Goal: Task Accomplishment & Management: Manage account settings

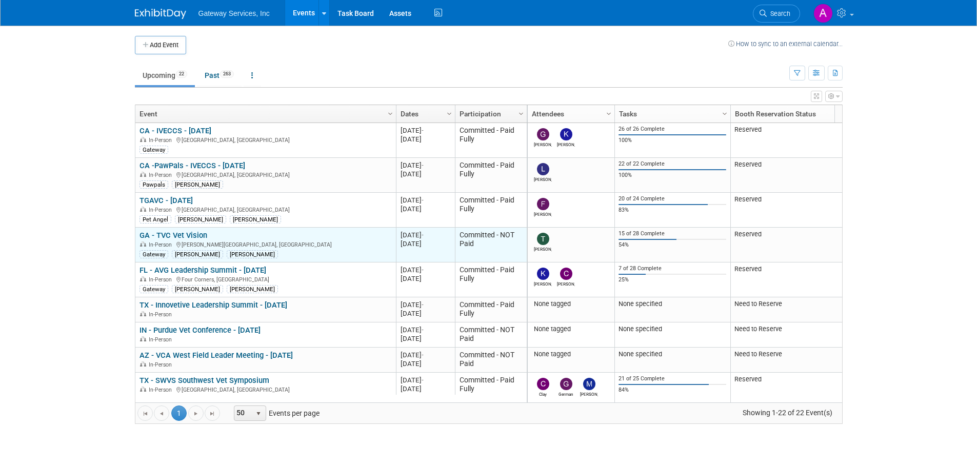
click at [195, 232] on link "GA - TVC Vet Vision" at bounding box center [173, 235] width 68 height 9
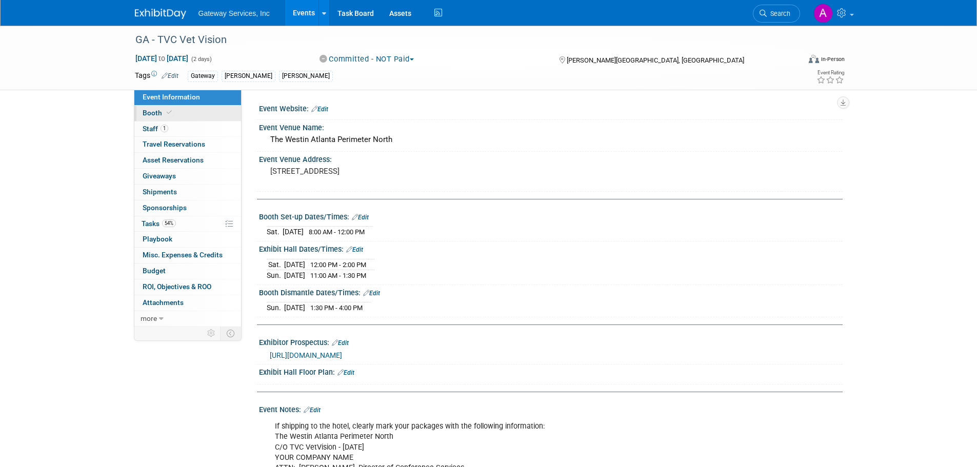
click at [206, 118] on link "Booth" at bounding box center [187, 113] width 107 height 15
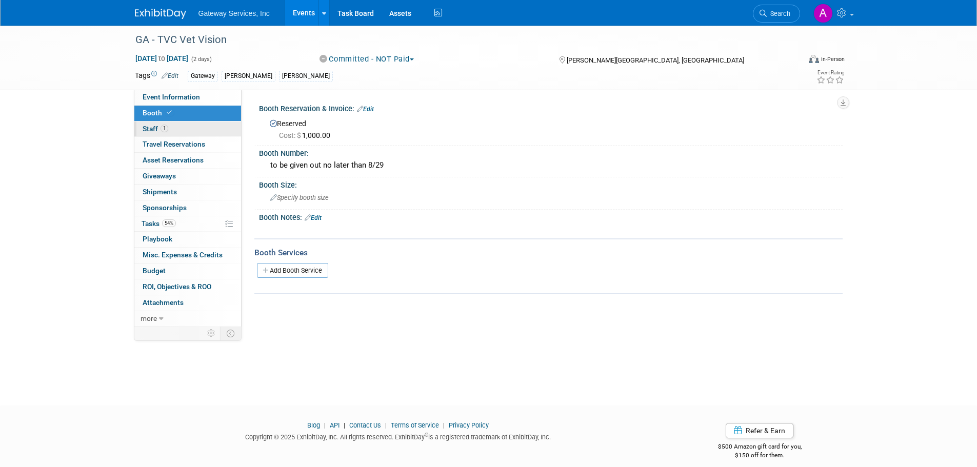
click at [208, 132] on link "1 Staff 1" at bounding box center [187, 129] width 107 height 15
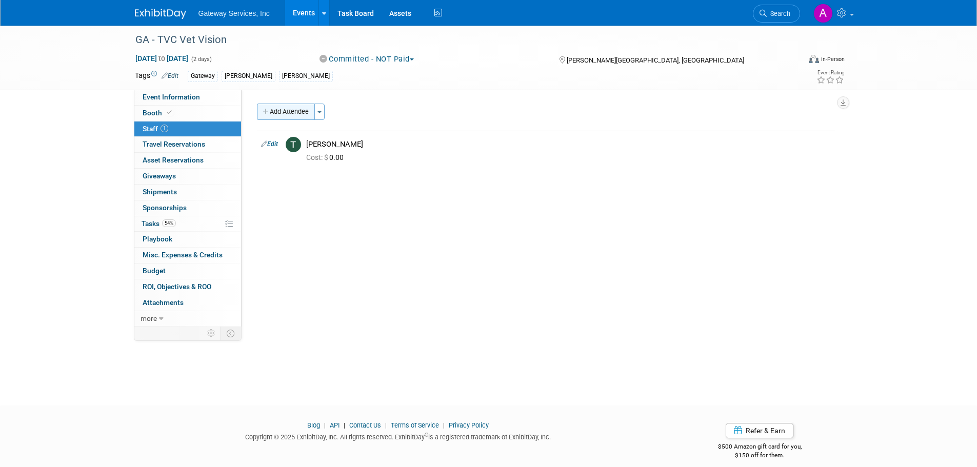
click at [279, 112] on button "Add Attendee" at bounding box center [286, 112] width 58 height 16
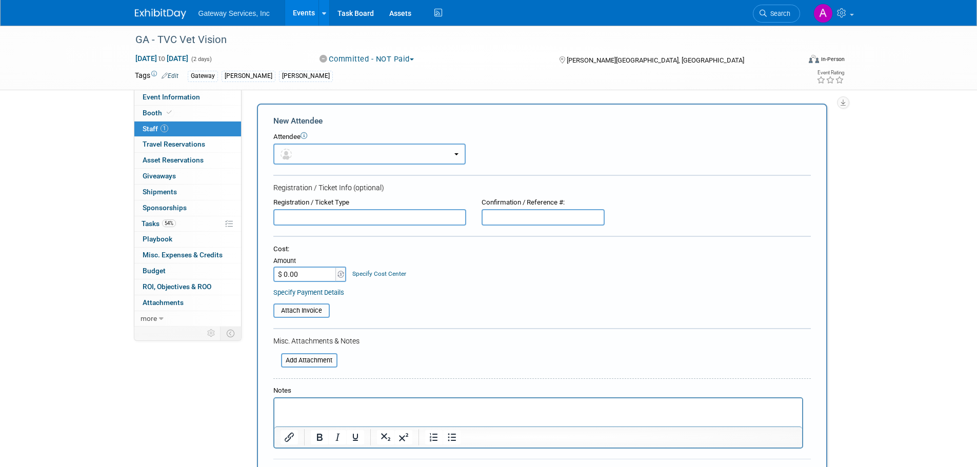
click at [304, 151] on button "button" at bounding box center [369, 154] width 192 height 21
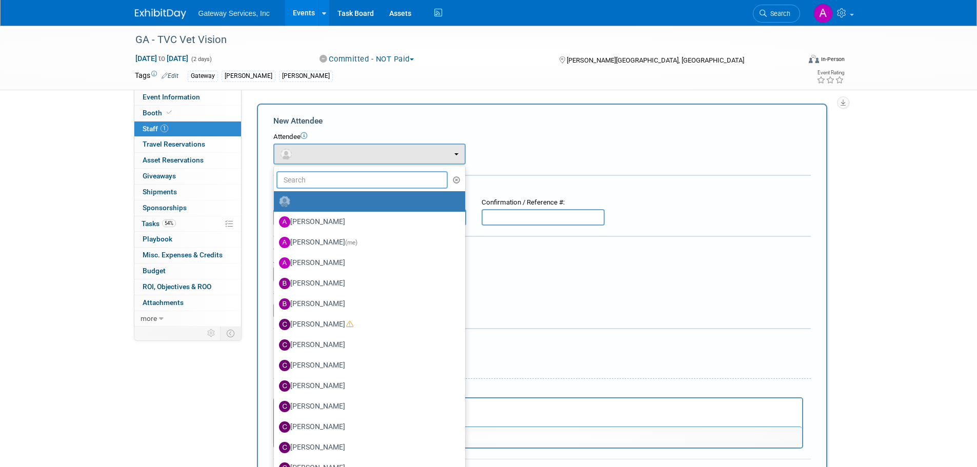
click at [312, 180] on input "text" at bounding box center [362, 179] width 172 height 17
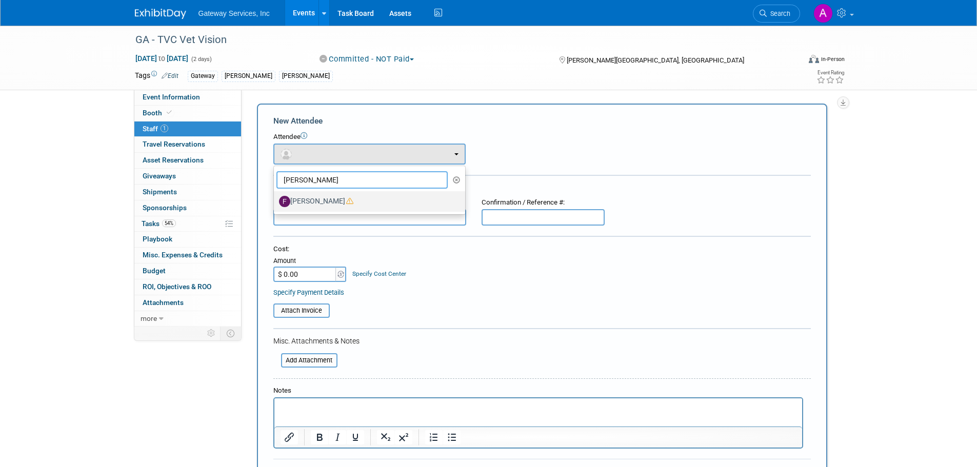
type input "frank"
click at [322, 203] on label "[PERSON_NAME]" at bounding box center [367, 201] width 176 height 16
click at [275, 203] on input "[PERSON_NAME]" at bounding box center [272, 200] width 7 height 7
select select "f78ff2de-2392-4a2b-8bfd-a1cbf3ef1656"
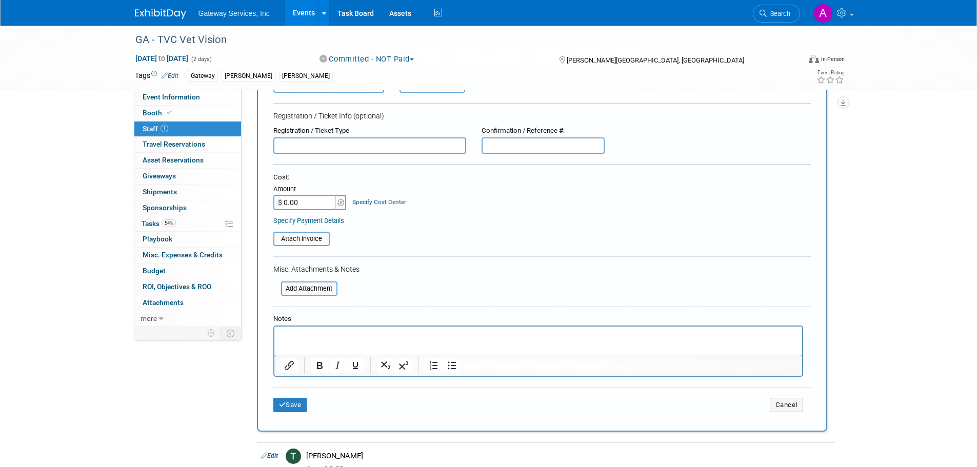
scroll to position [154, 0]
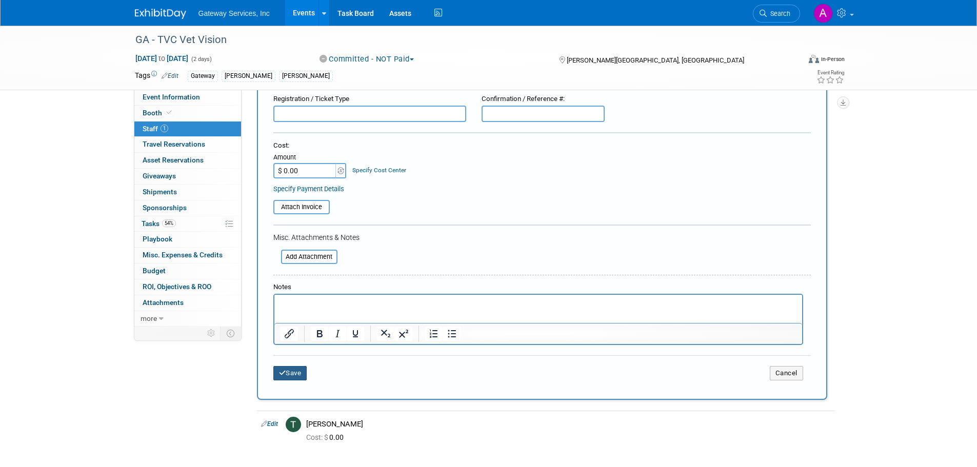
click at [292, 371] on button "Save" at bounding box center [290, 373] width 34 height 14
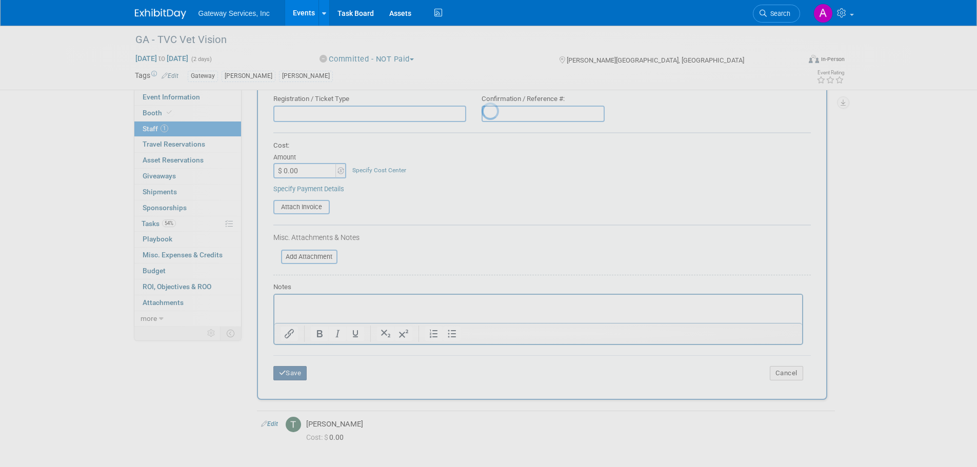
scroll to position [10, 0]
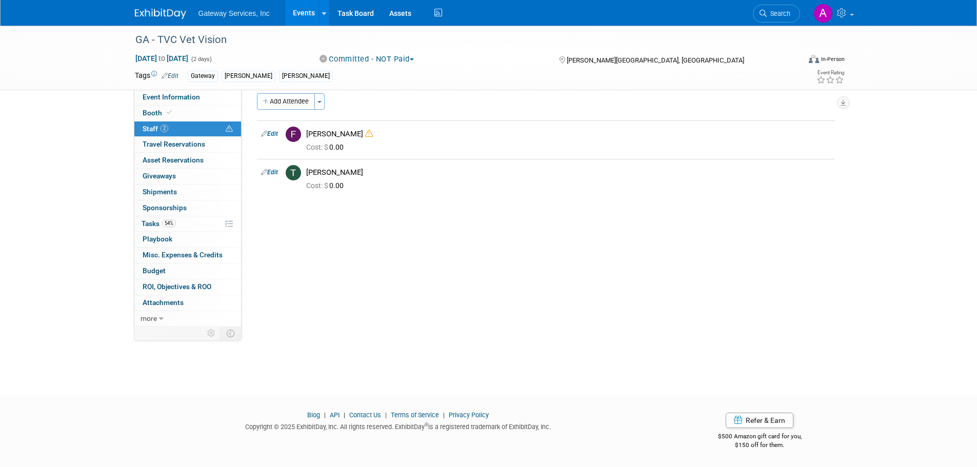
click at [171, 14] on img at bounding box center [160, 14] width 51 height 10
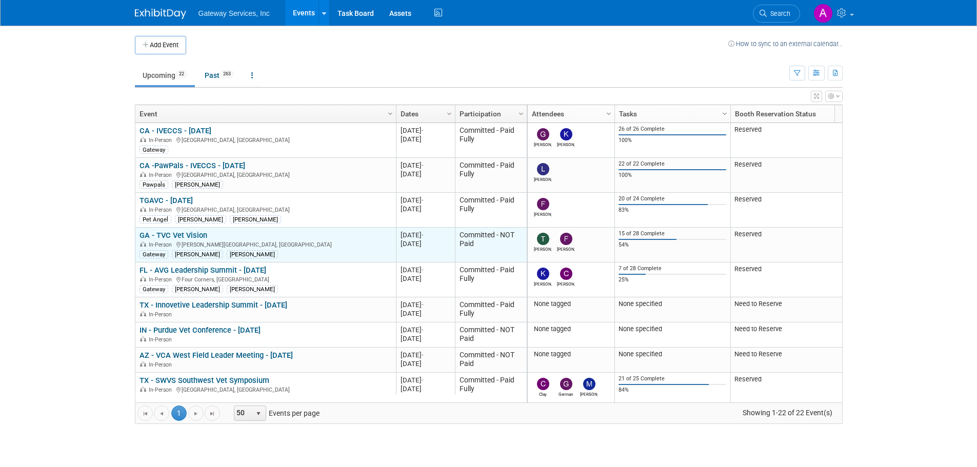
click at [186, 236] on link "GA - TVC Vet Vision" at bounding box center [173, 235] width 68 height 9
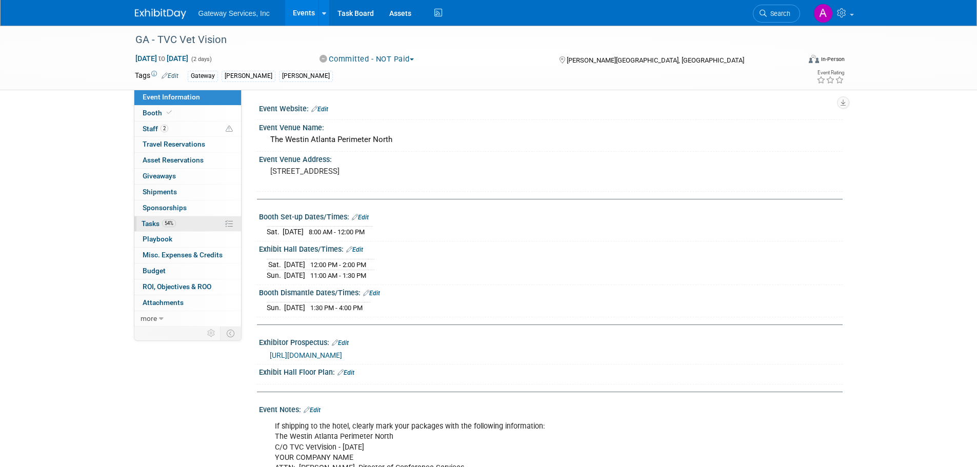
click at [191, 216] on link "54% Tasks 54%" at bounding box center [187, 223] width 107 height 15
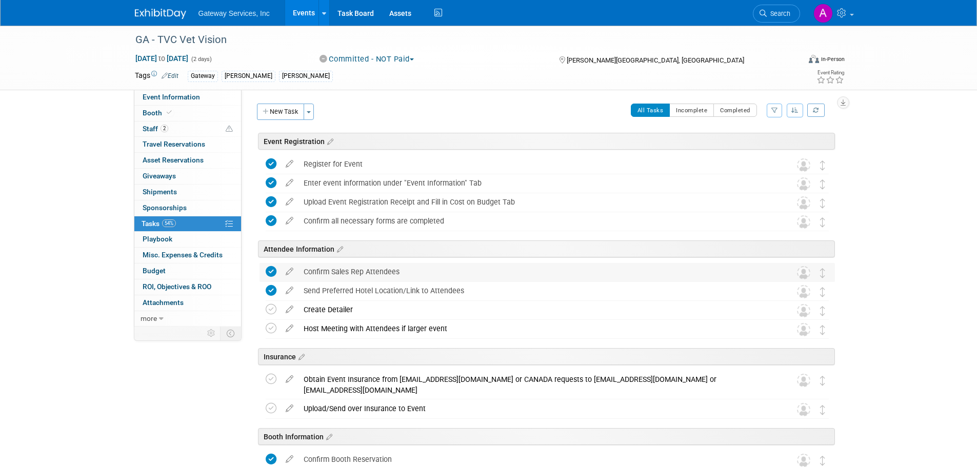
scroll to position [103, 0]
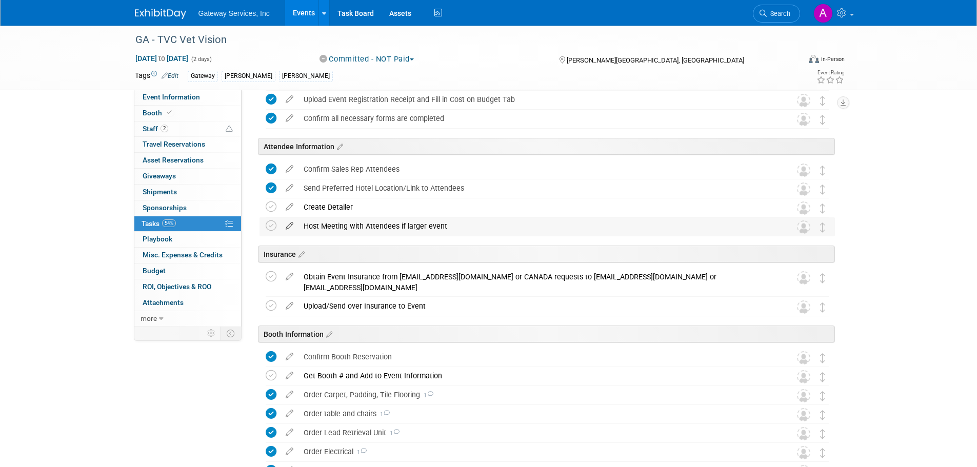
click at [285, 224] on icon at bounding box center [289, 223] width 18 height 13
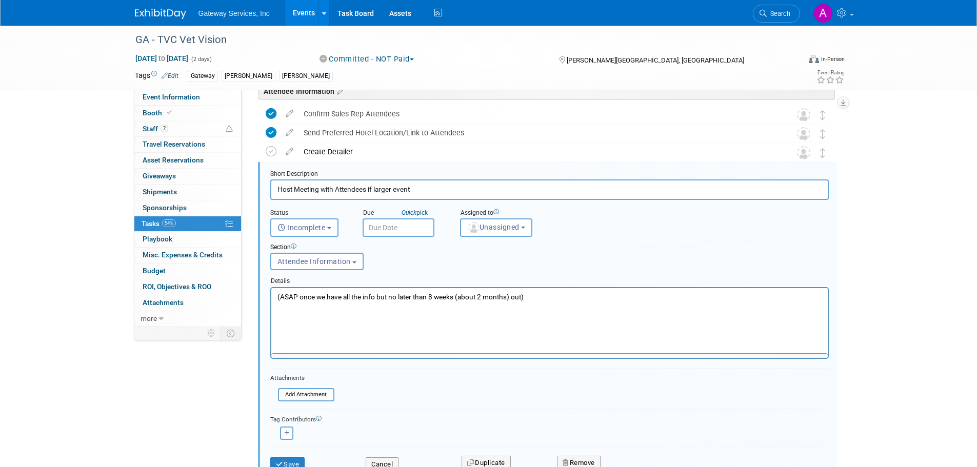
scroll to position [170, 0]
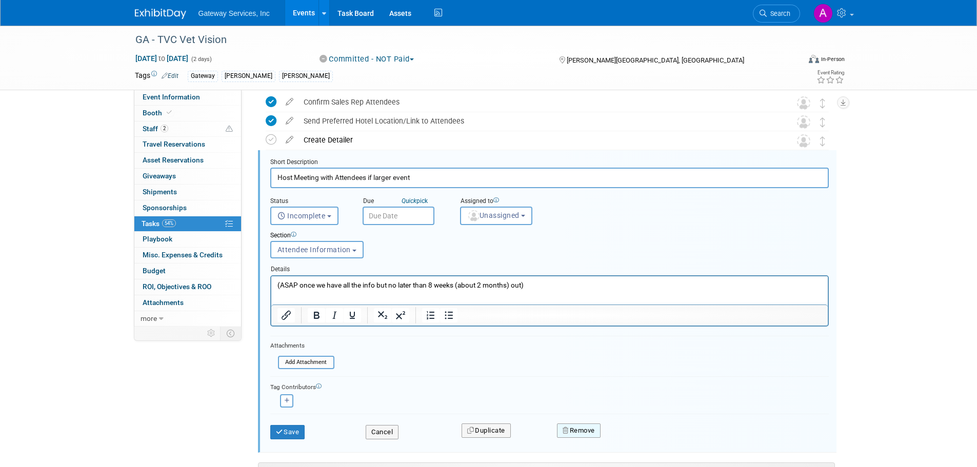
click at [564, 430] on icon "button" at bounding box center [565, 430] width 7 height 7
click at [627, 436] on icon at bounding box center [629, 439] width 6 height 6
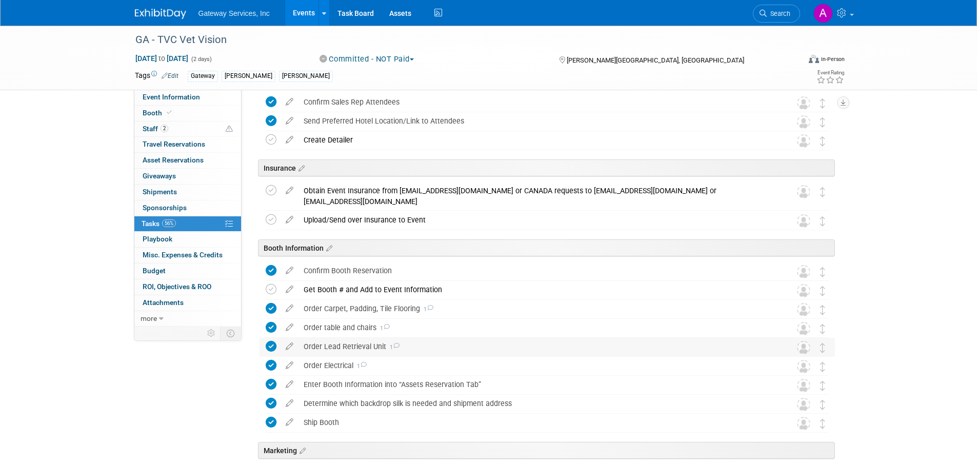
click at [359, 347] on div "Order Lead Retrieval Unit 1" at bounding box center [537, 346] width 478 height 17
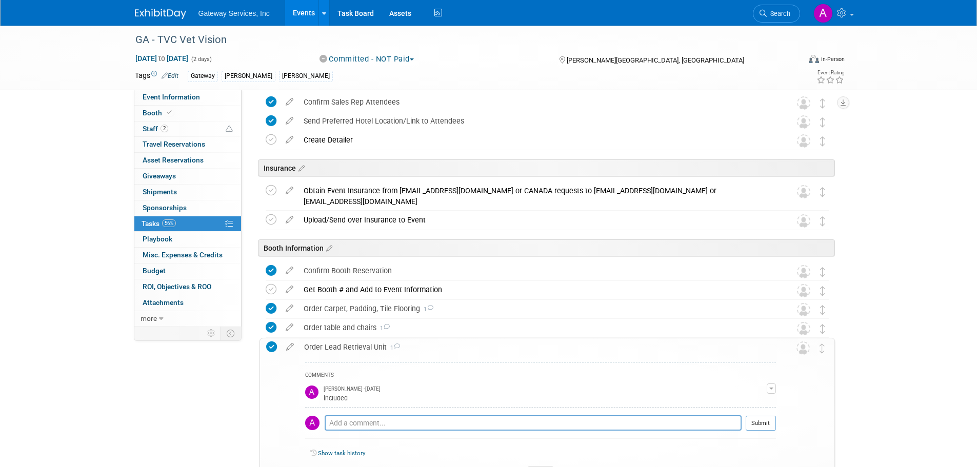
click at [359, 347] on div "Order Lead Retrieval Unit 1" at bounding box center [537, 346] width 477 height 17
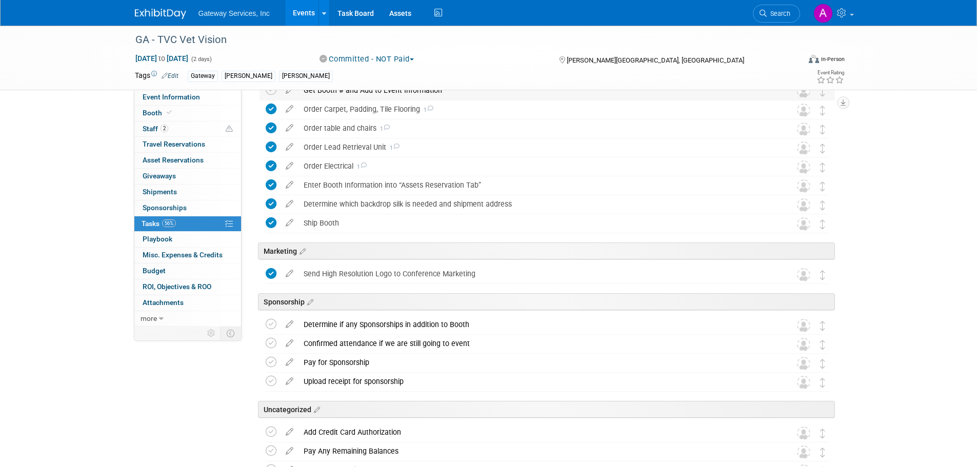
scroll to position [375, 0]
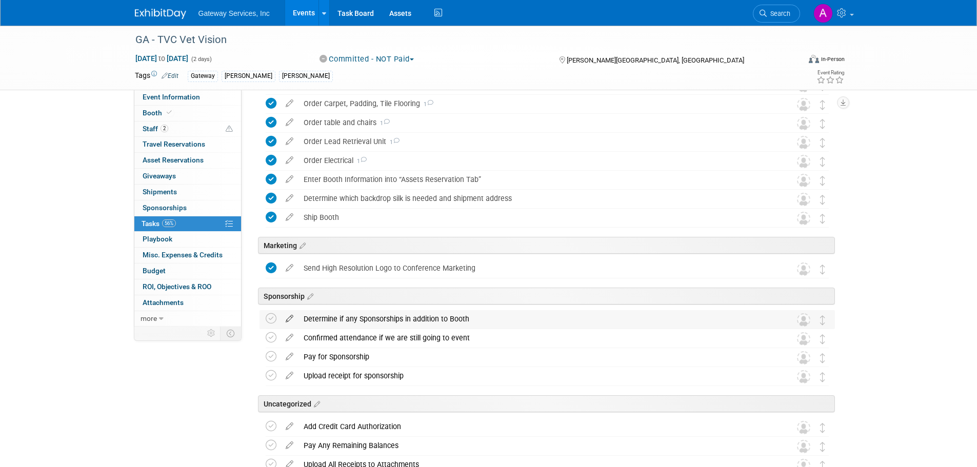
click at [287, 315] on icon at bounding box center [289, 316] width 18 height 13
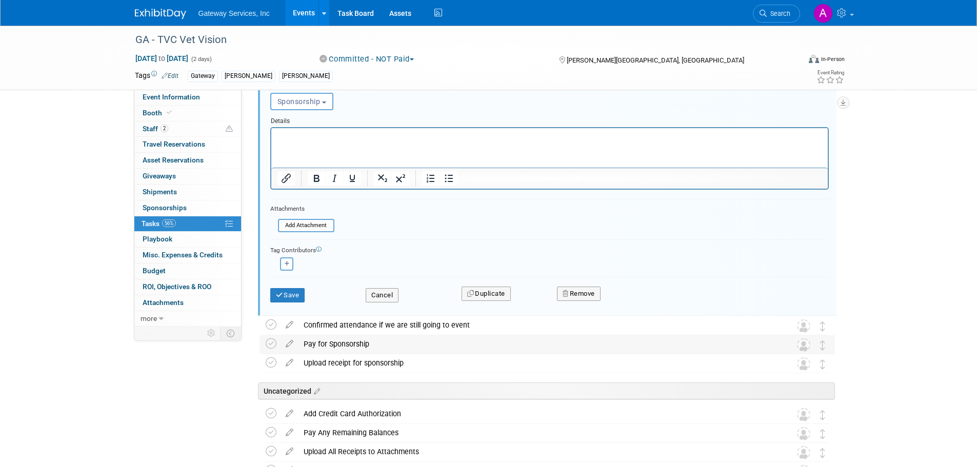
scroll to position [689, 0]
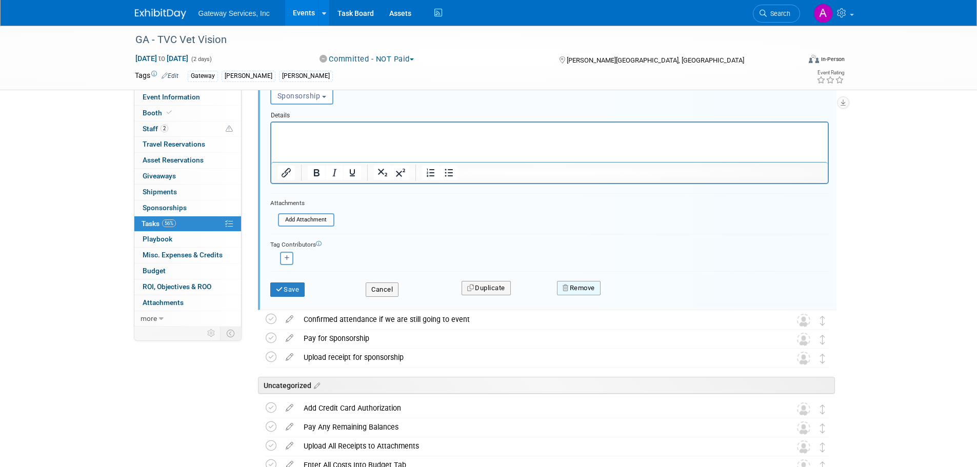
click at [581, 295] on button "Remove" at bounding box center [579, 288] width 44 height 14
click at [624, 295] on link "Yes" at bounding box center [636, 296] width 30 height 16
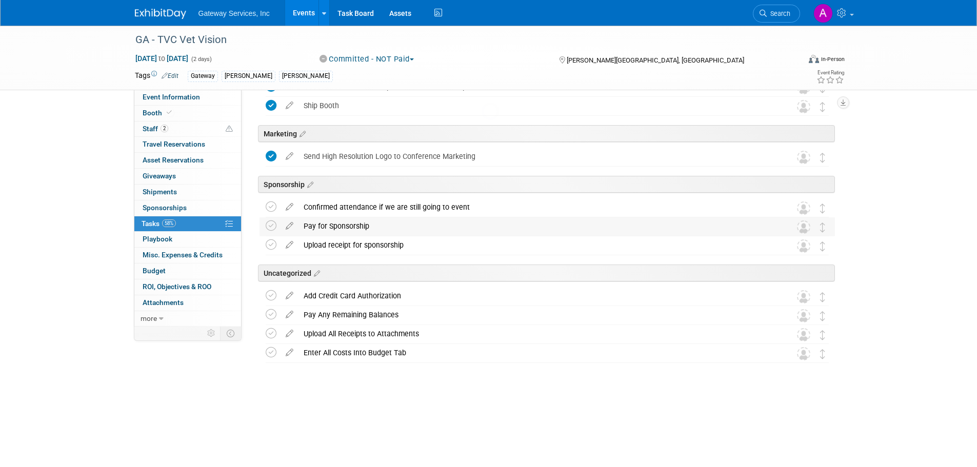
scroll to position [445, 0]
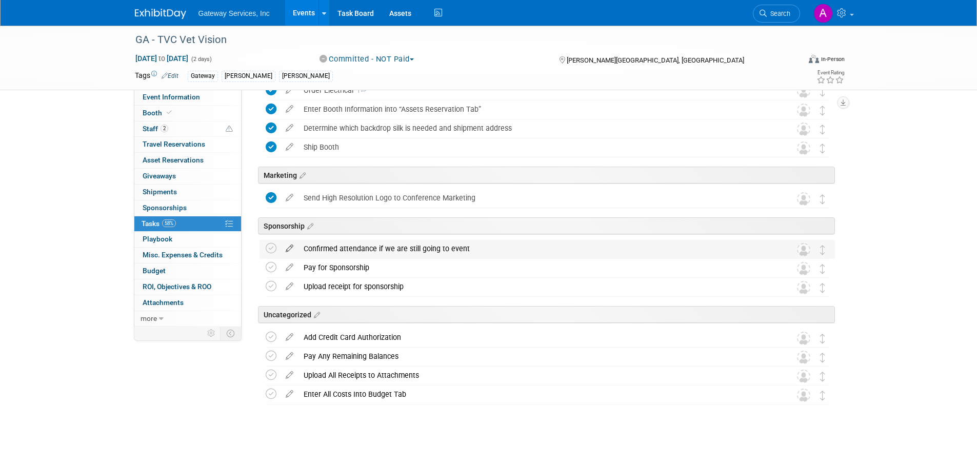
click at [291, 246] on icon at bounding box center [289, 246] width 18 height 13
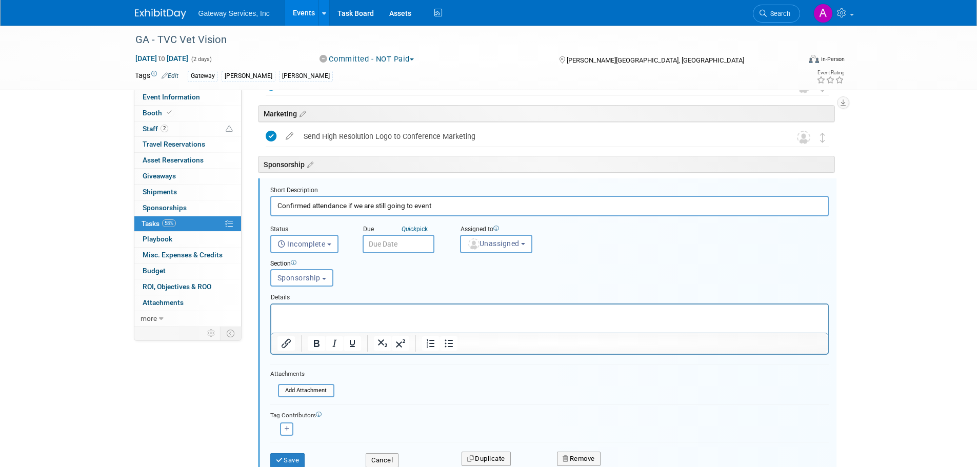
scroll to position [535, 0]
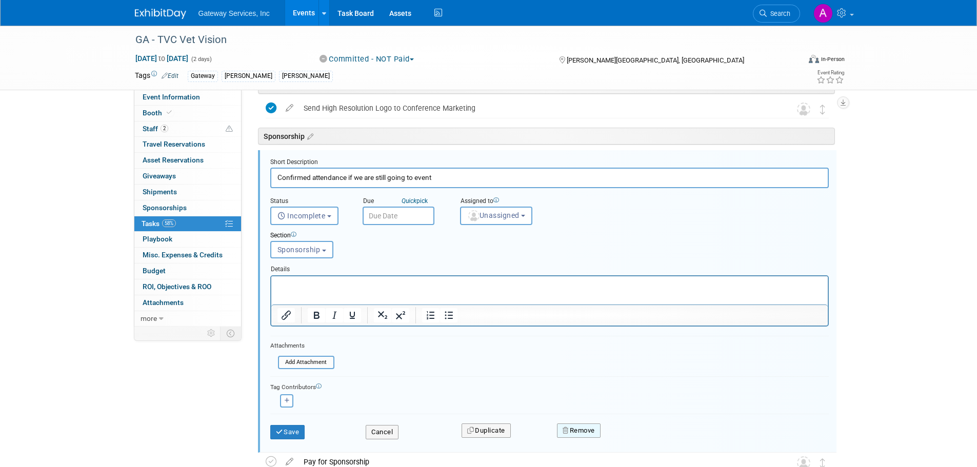
click at [577, 428] on button "Remove" at bounding box center [579, 431] width 44 height 14
click at [635, 443] on link "Yes" at bounding box center [636, 439] width 30 height 16
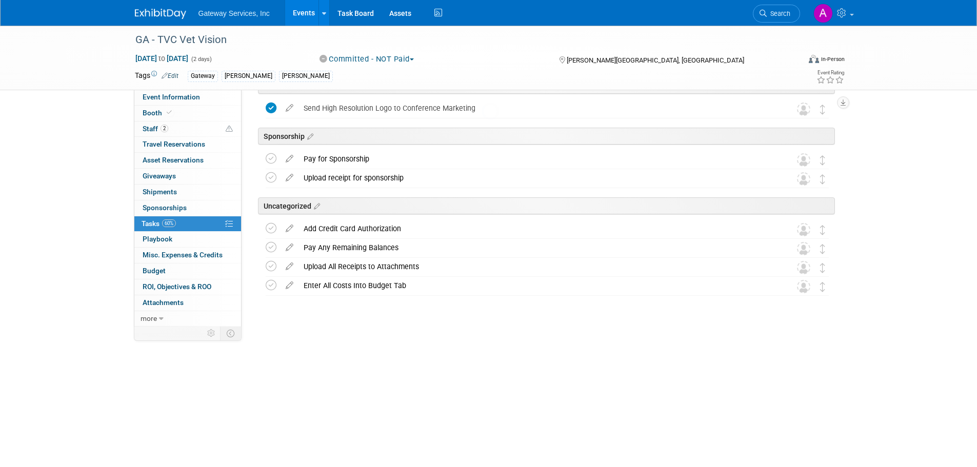
scroll to position [426, 0]
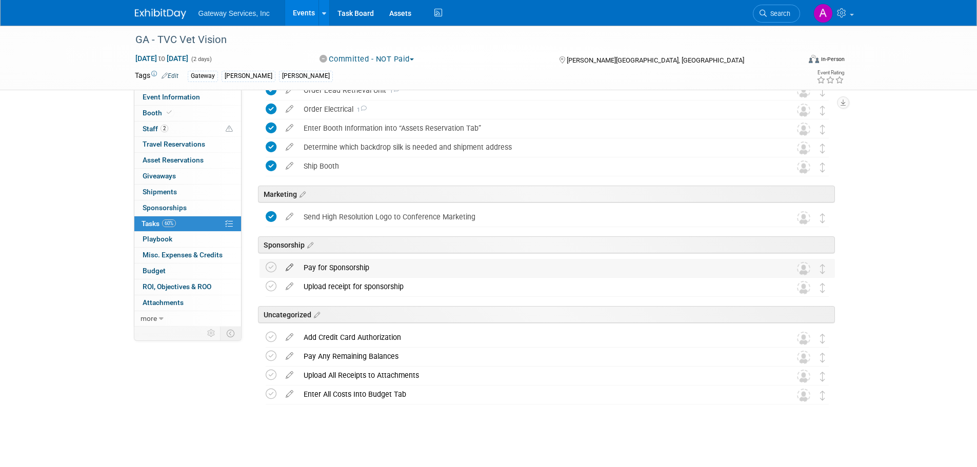
click at [289, 265] on icon at bounding box center [289, 265] width 18 height 13
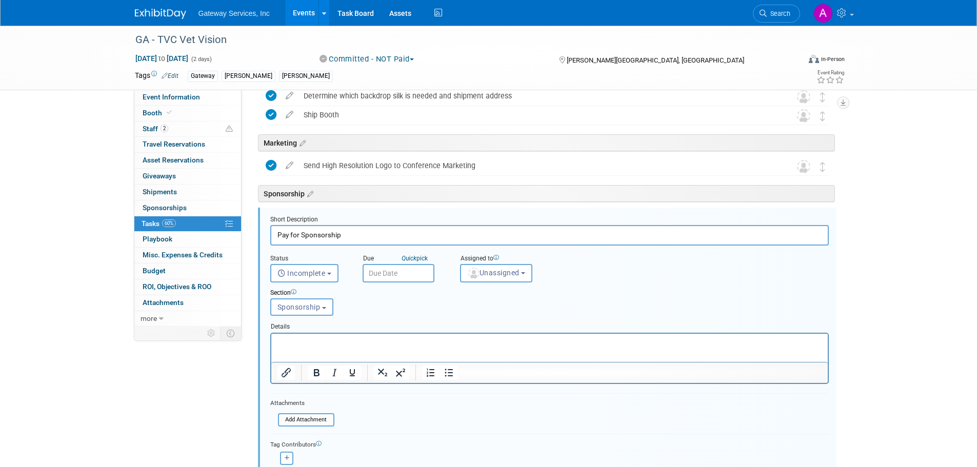
scroll to position [535, 0]
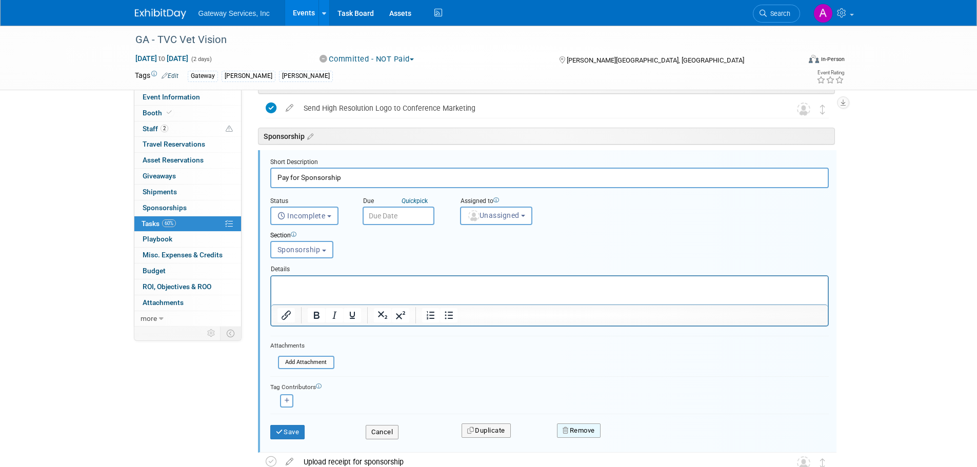
click at [594, 431] on button "Remove" at bounding box center [579, 431] width 44 height 14
click at [631, 436] on icon at bounding box center [629, 439] width 6 height 6
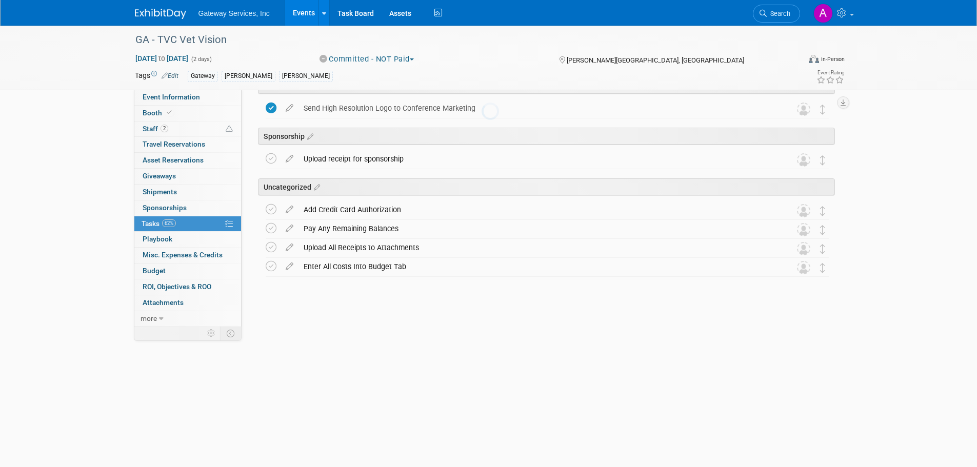
scroll to position [407, 0]
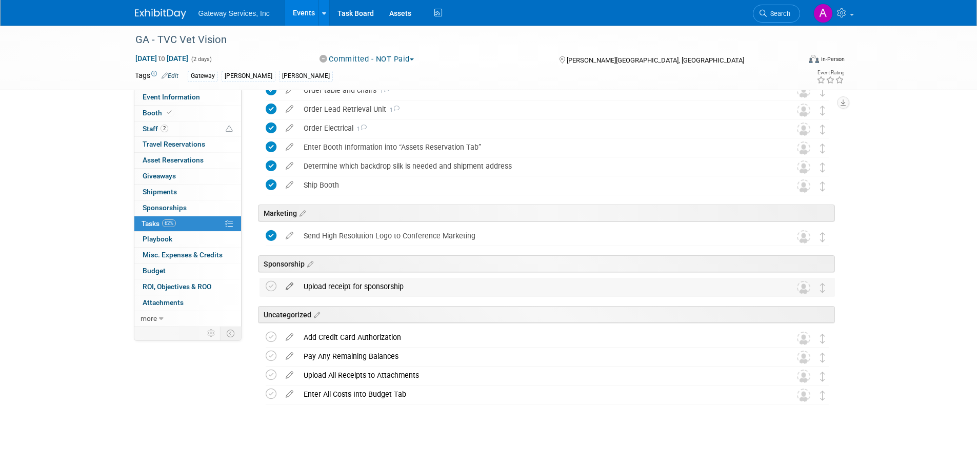
click at [292, 285] on icon at bounding box center [289, 284] width 18 height 13
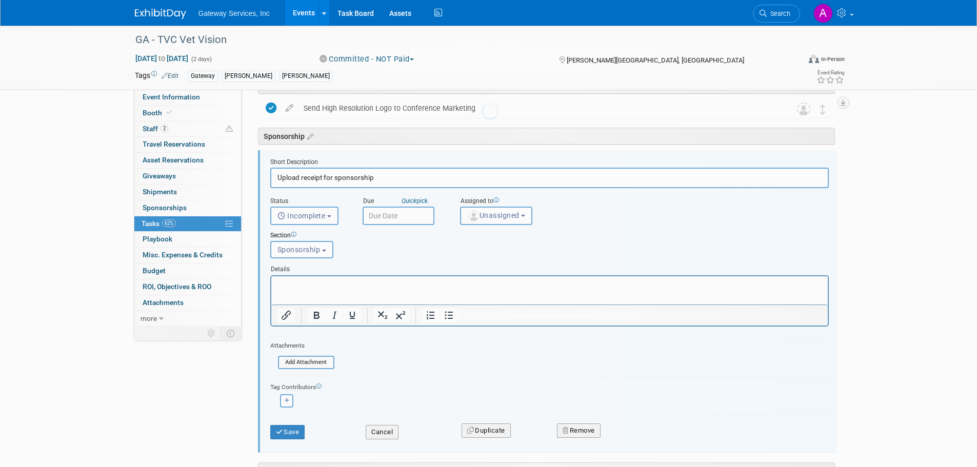
scroll to position [0, 0]
click at [588, 431] on button "Remove" at bounding box center [579, 431] width 44 height 14
click at [630, 436] on icon at bounding box center [629, 439] width 6 height 6
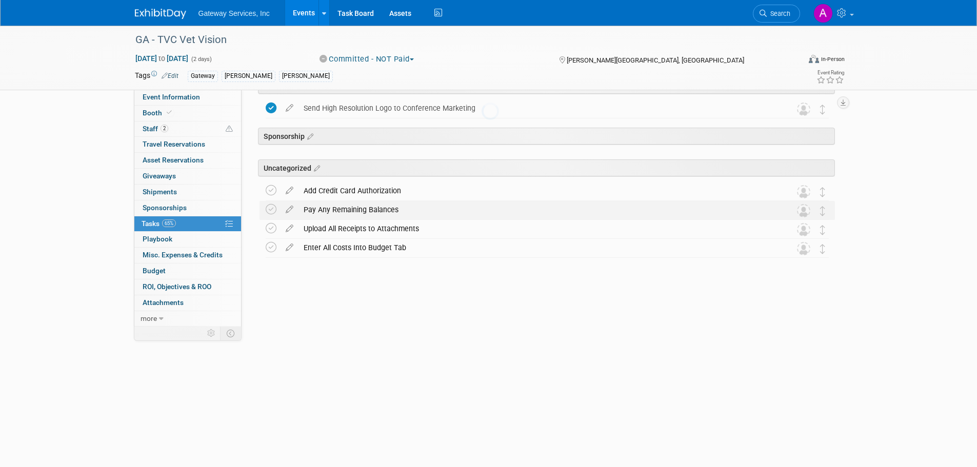
scroll to position [388, 0]
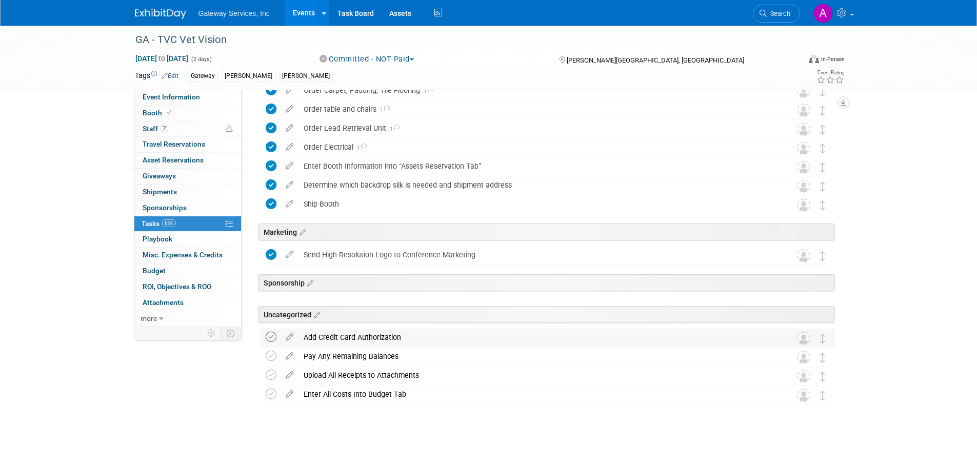
click at [271, 338] on icon at bounding box center [271, 337] width 11 height 11
click at [268, 357] on icon at bounding box center [271, 356] width 11 height 11
click at [286, 394] on icon at bounding box center [289, 392] width 18 height 13
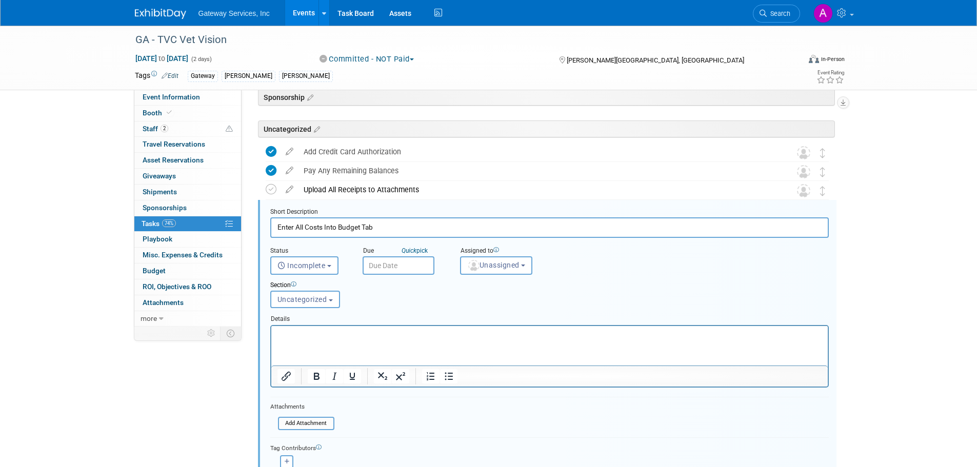
scroll to position [623, 0]
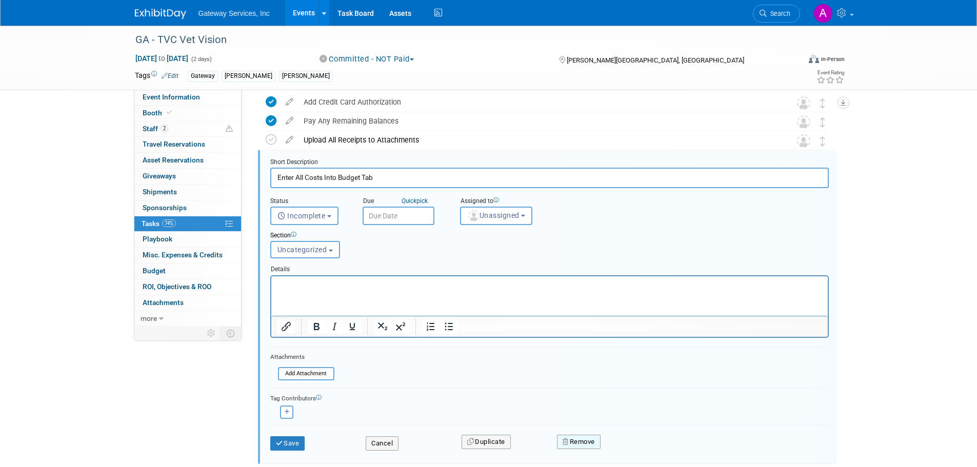
click at [571, 445] on button "Remove" at bounding box center [579, 442] width 44 height 14
click at [638, 449] on link "Yes" at bounding box center [636, 450] width 30 height 16
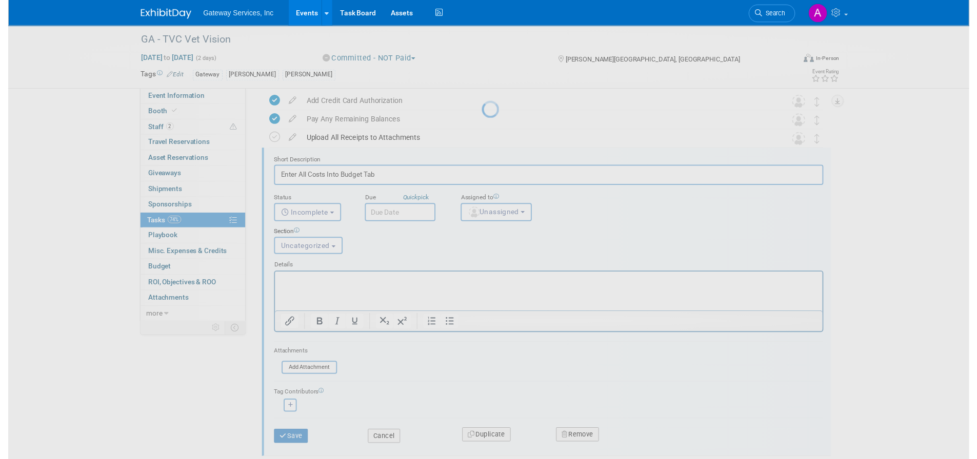
scroll to position [369, 0]
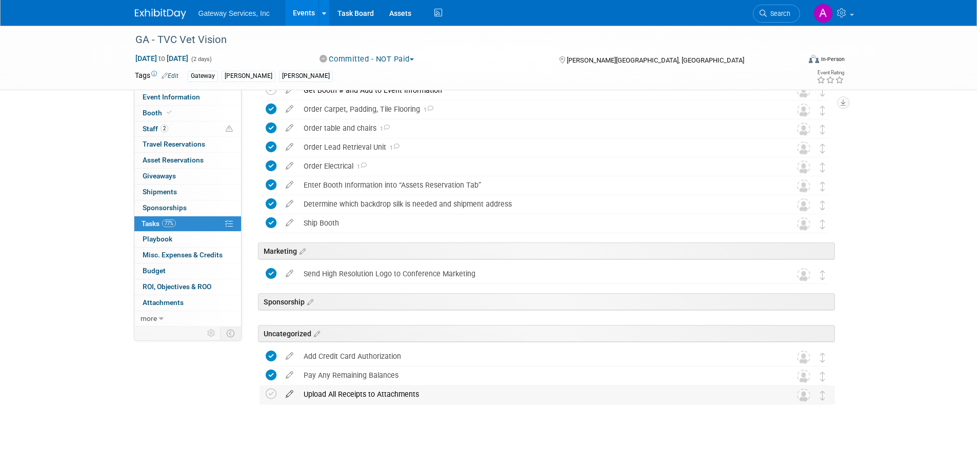
click at [292, 392] on icon at bounding box center [289, 392] width 18 height 13
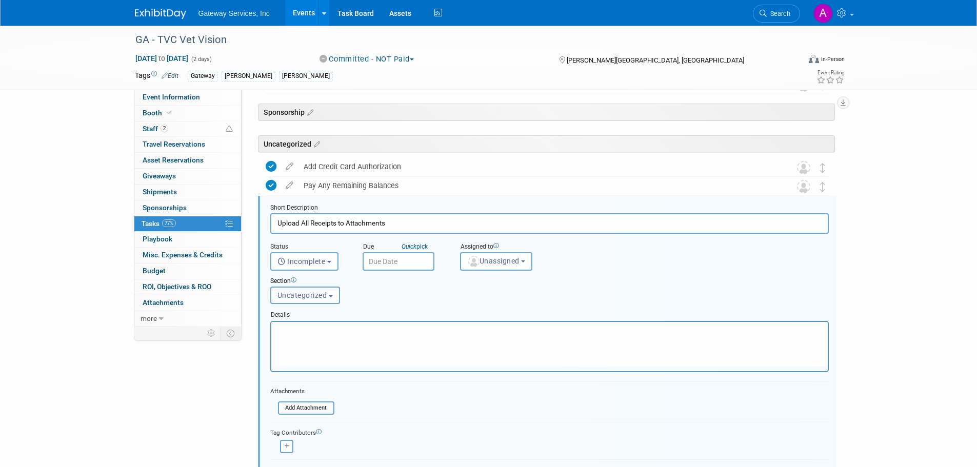
scroll to position [604, 0]
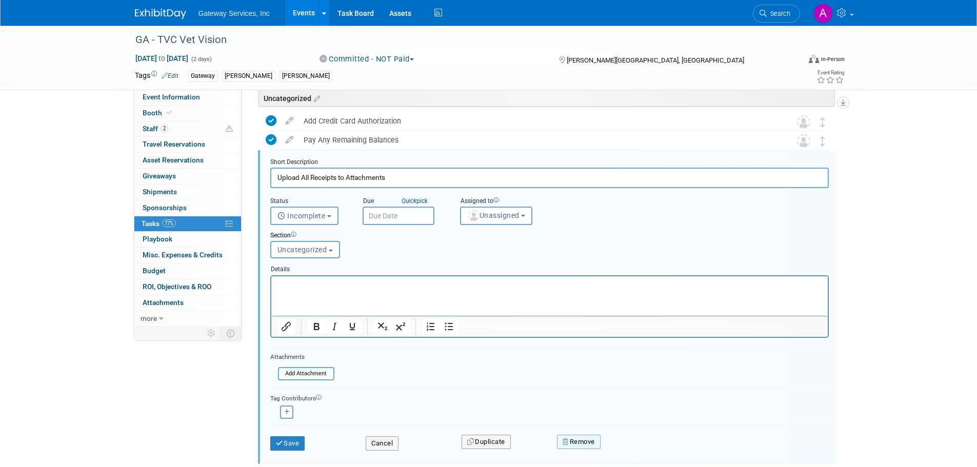
click at [581, 443] on button "Remove" at bounding box center [579, 442] width 44 height 14
click at [634, 446] on link "Yes" at bounding box center [636, 450] width 30 height 16
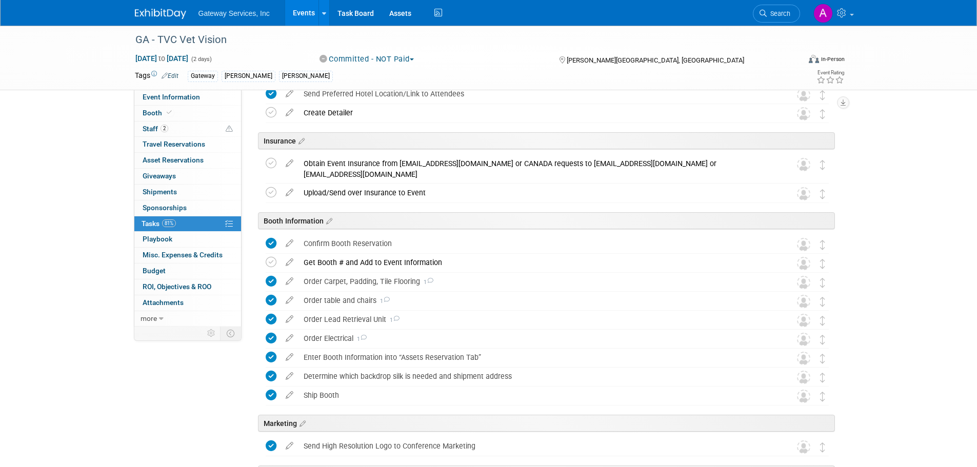
scroll to position [196, 0]
click at [360, 266] on div "Get Booth # and Add to Event Information" at bounding box center [537, 262] width 478 height 17
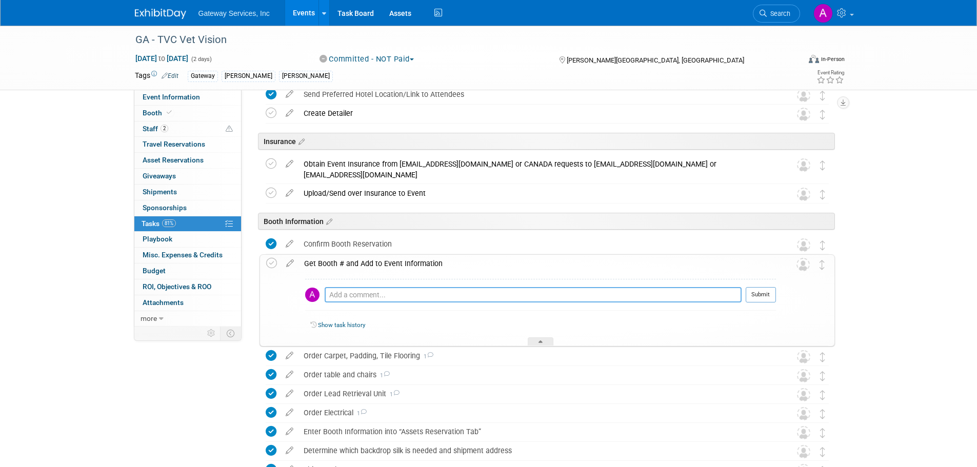
click at [385, 296] on textarea at bounding box center [533, 294] width 417 height 15
type textarea "supposed to get no later than today"
click at [758, 290] on button "Submit" at bounding box center [760, 294] width 30 height 15
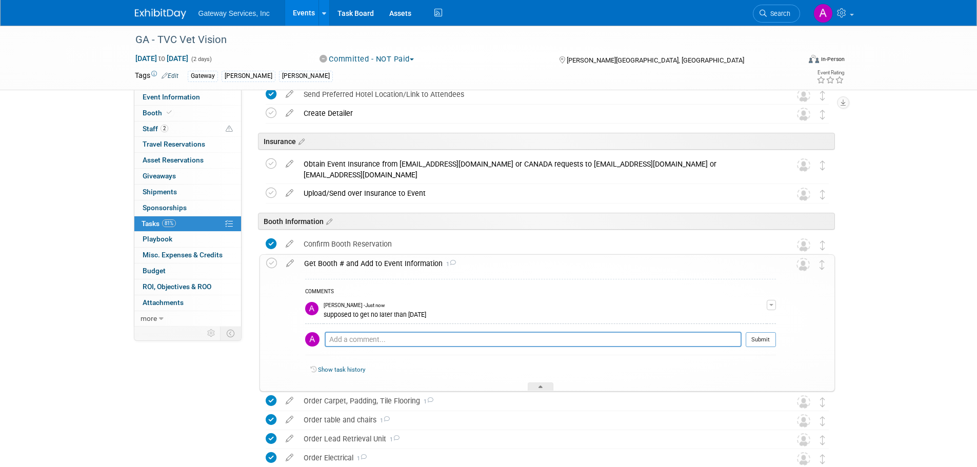
click at [371, 265] on div "Get Booth # and Add to Event Information 1" at bounding box center [537, 263] width 477 height 17
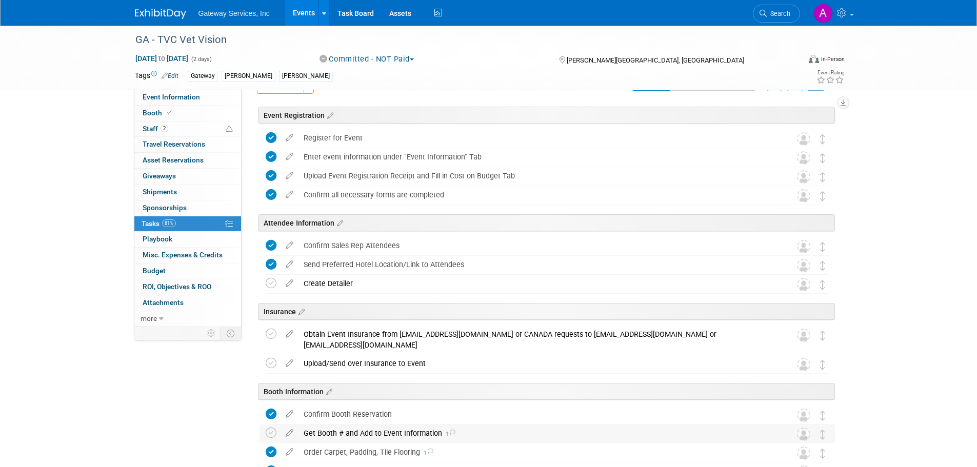
scroll to position [0, 0]
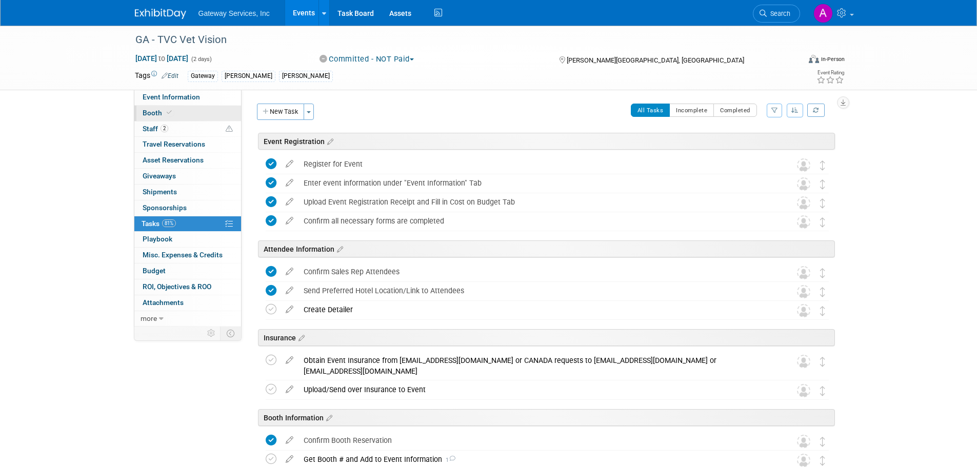
click at [192, 110] on link "Booth" at bounding box center [187, 113] width 107 height 15
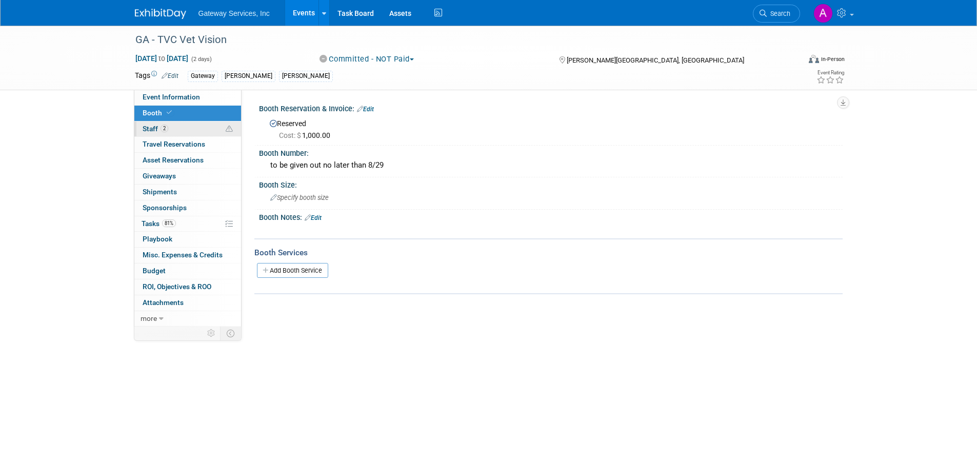
click at [198, 134] on link "2 Staff 2" at bounding box center [187, 129] width 107 height 15
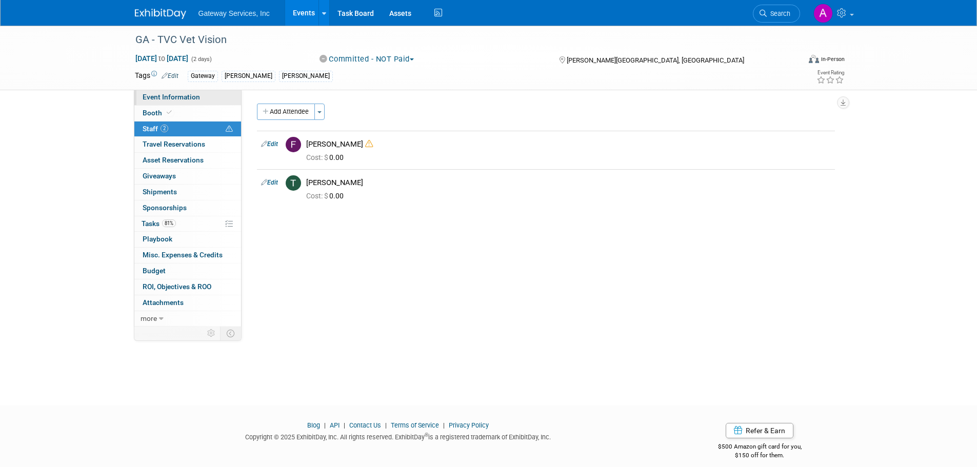
click at [189, 98] on span "Event Information" at bounding box center [171, 97] width 57 height 8
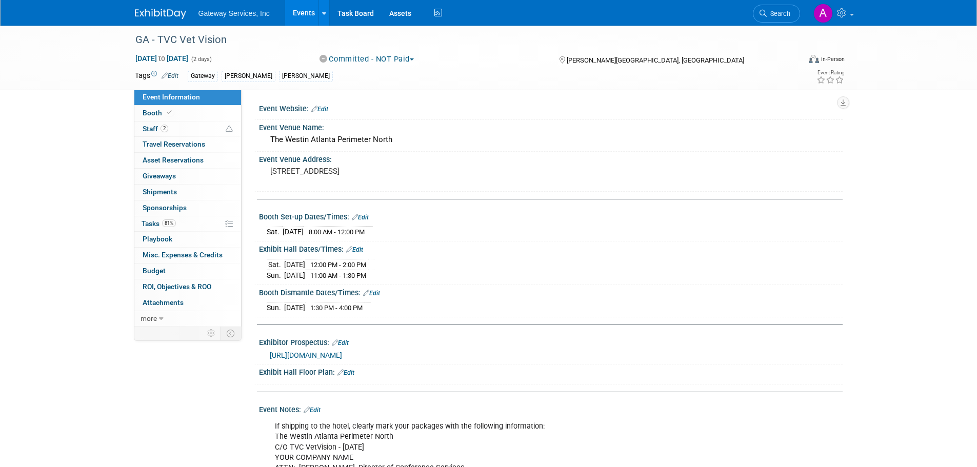
click at [170, 14] on img at bounding box center [160, 14] width 51 height 10
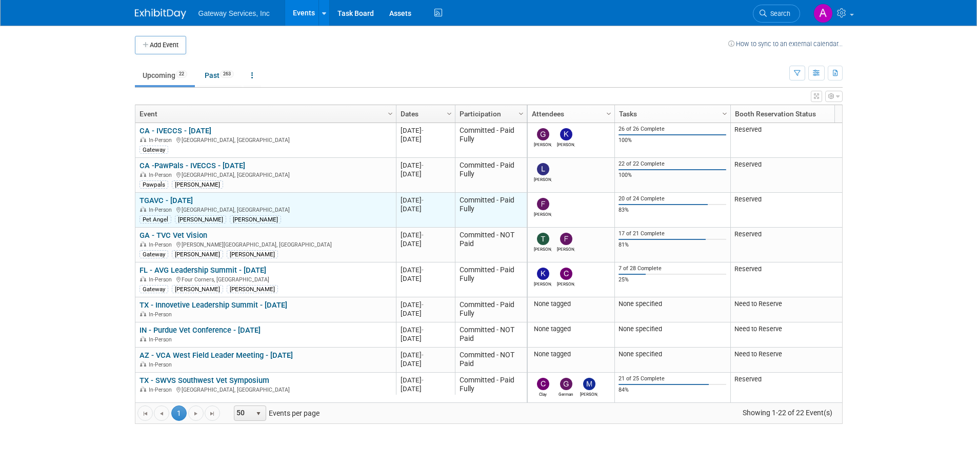
click at [193, 196] on link "TGAVC - [DATE]" at bounding box center [165, 200] width 53 height 9
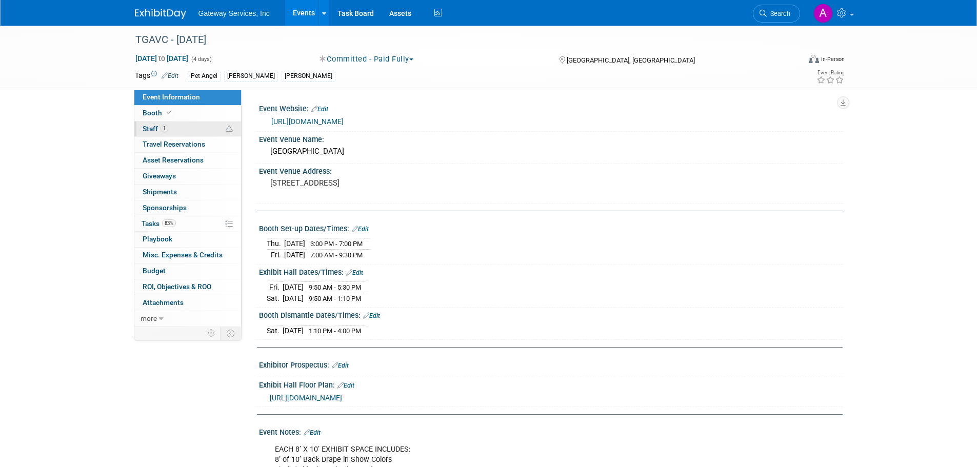
click at [147, 123] on link "1 Staff 1" at bounding box center [187, 129] width 107 height 15
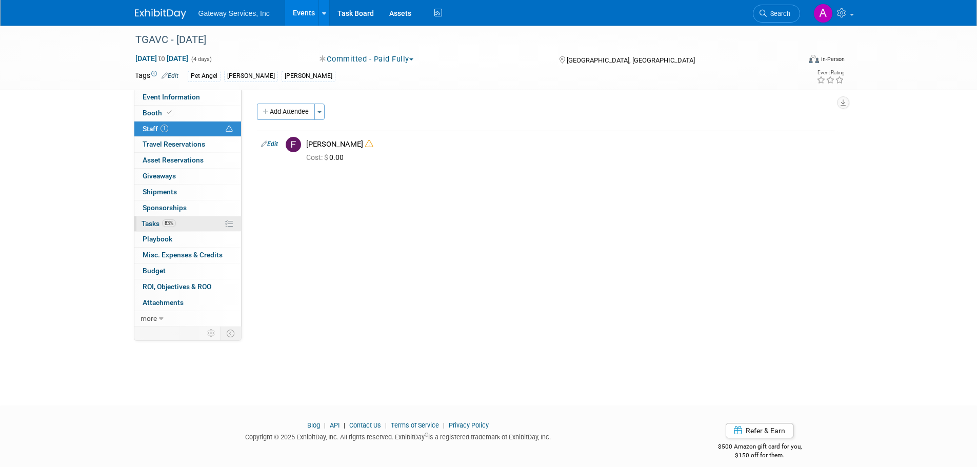
click at [180, 222] on link "83% Tasks 83%" at bounding box center [187, 223] width 107 height 15
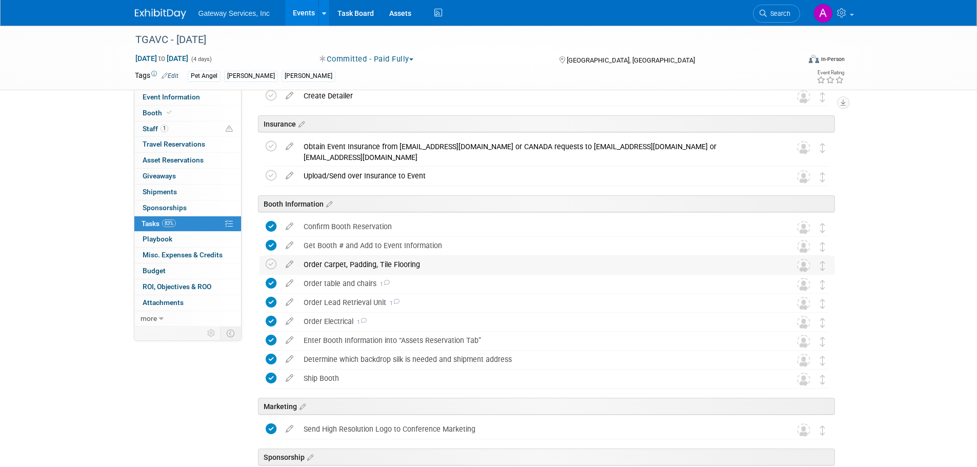
scroll to position [151, 0]
